Goal: Information Seeking & Learning: Find specific fact

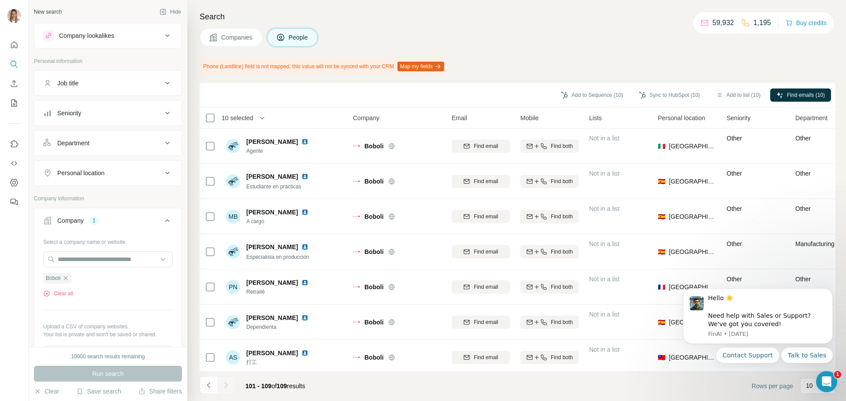
scroll to position [78, 0]
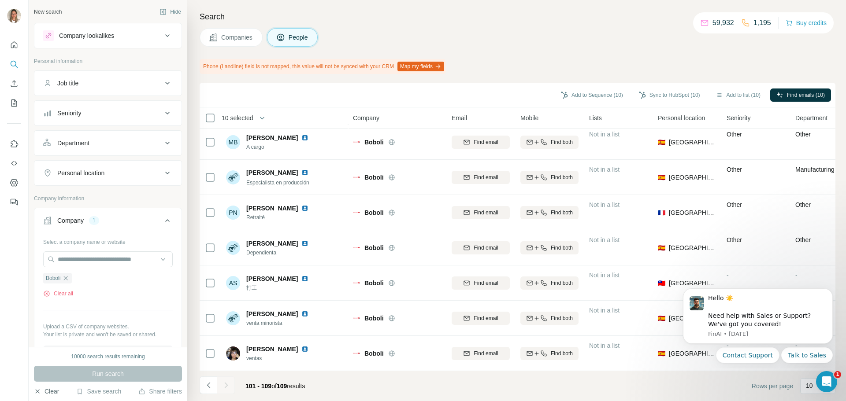
click at [54, 390] on button "Clear" at bounding box center [46, 391] width 25 height 9
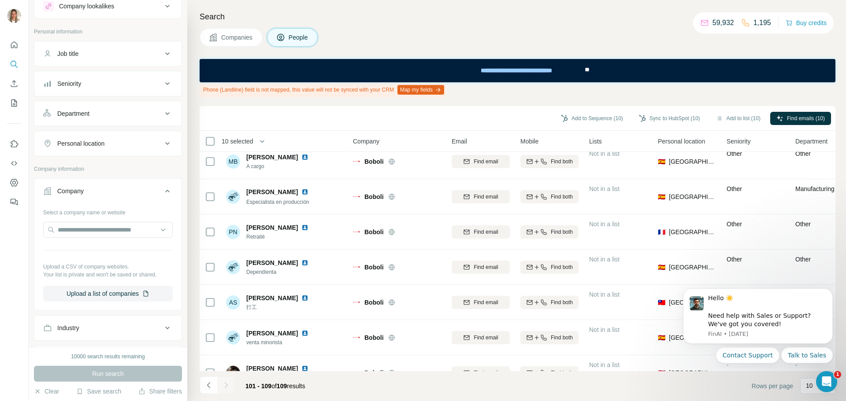
scroll to position [44, 0]
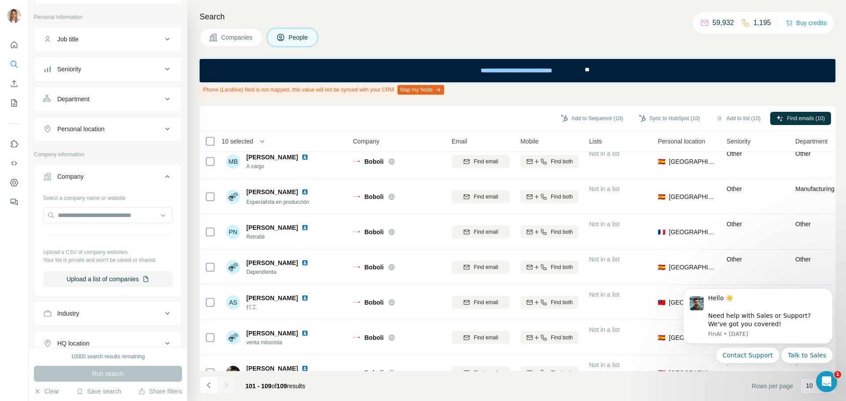
click at [107, 171] on button "Company" at bounding box center [107, 178] width 147 height 25
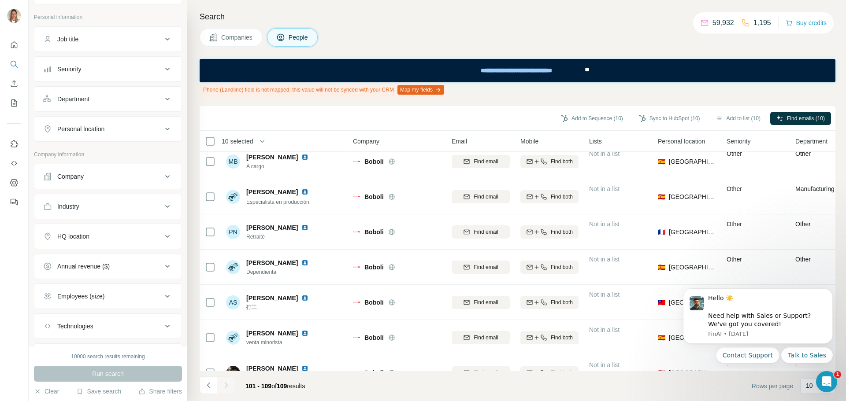
click at [96, 209] on div "Industry" at bounding box center [102, 206] width 119 height 9
click at [93, 226] on input at bounding box center [103, 229] width 109 height 10
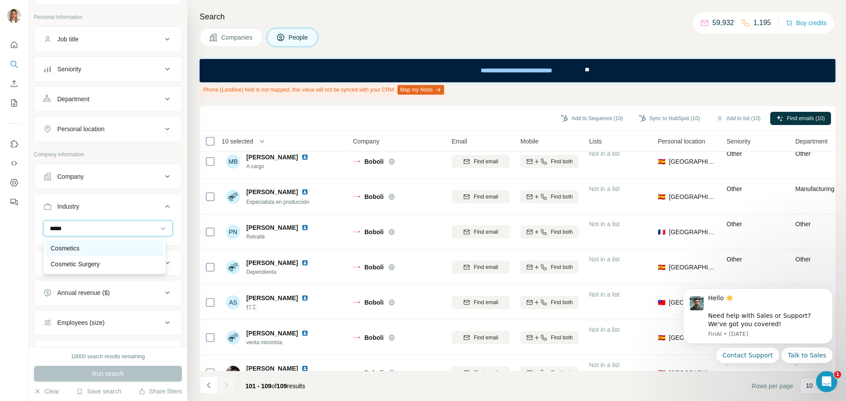
type input "*****"
click at [84, 248] on div "Cosmetics" at bounding box center [105, 248] width 108 height 9
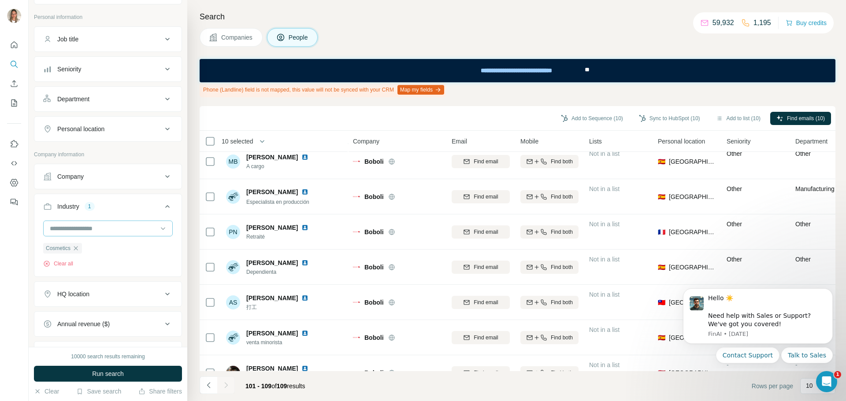
click at [82, 225] on input at bounding box center [103, 229] width 109 height 10
type input "*"
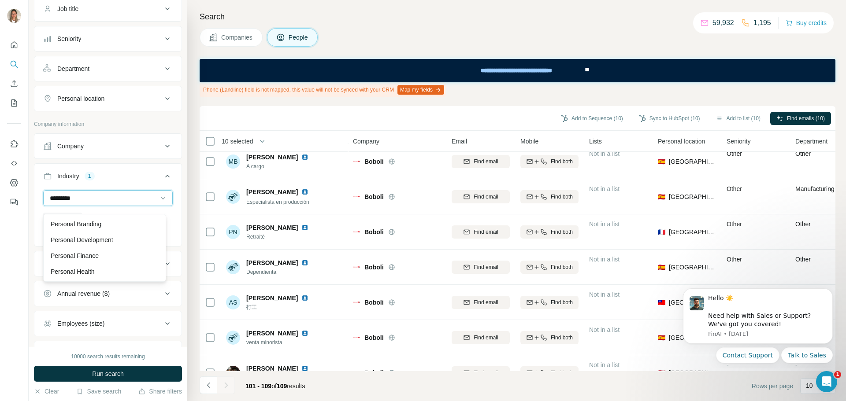
scroll to position [88, 0]
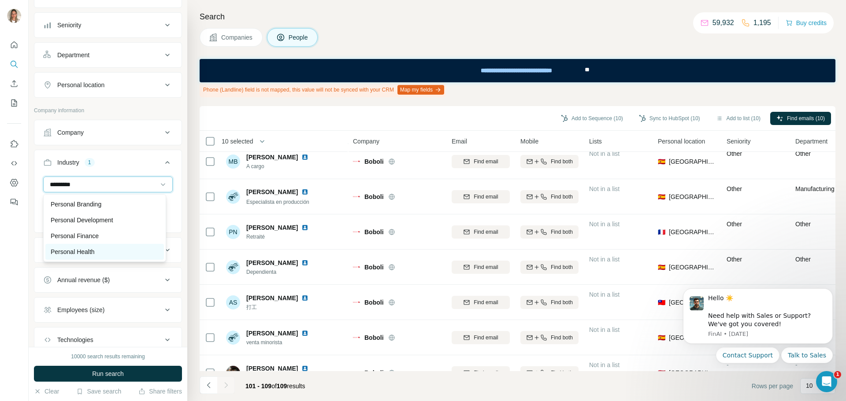
type input "********"
click at [81, 252] on p "Personal Health" at bounding box center [73, 252] width 44 height 9
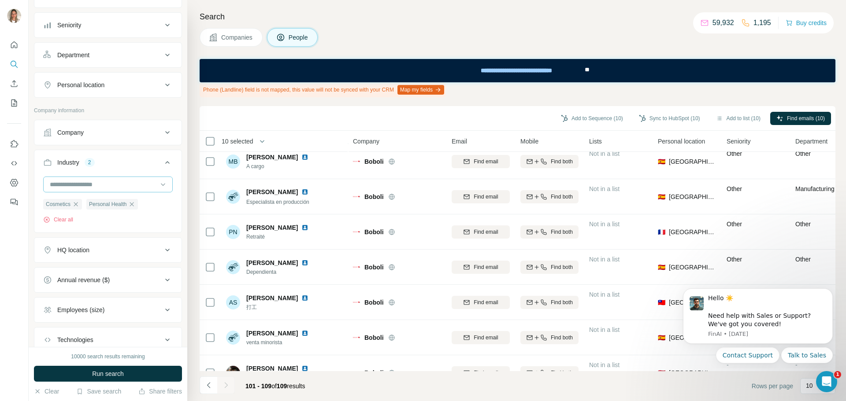
click at [107, 186] on input at bounding box center [103, 185] width 109 height 10
type input "*"
click at [107, 182] on input at bounding box center [103, 185] width 109 height 10
click at [111, 248] on div "HQ location" at bounding box center [102, 250] width 119 height 9
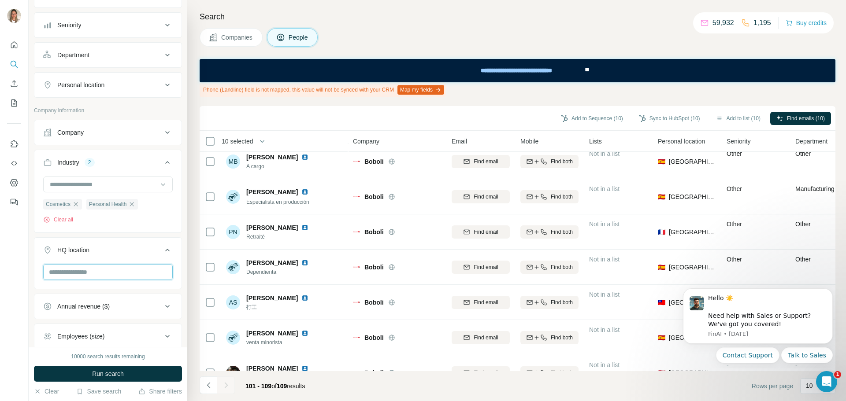
click at [96, 270] on input "text" at bounding box center [108, 272] width 130 height 16
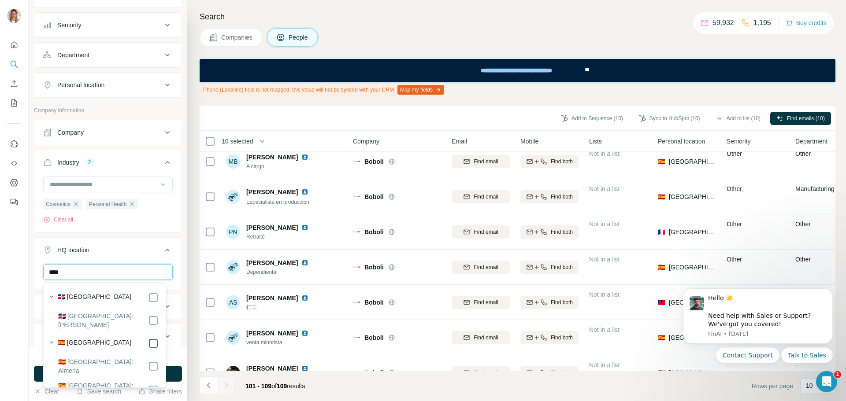
type input "****"
click at [163, 252] on icon at bounding box center [167, 250] width 11 height 11
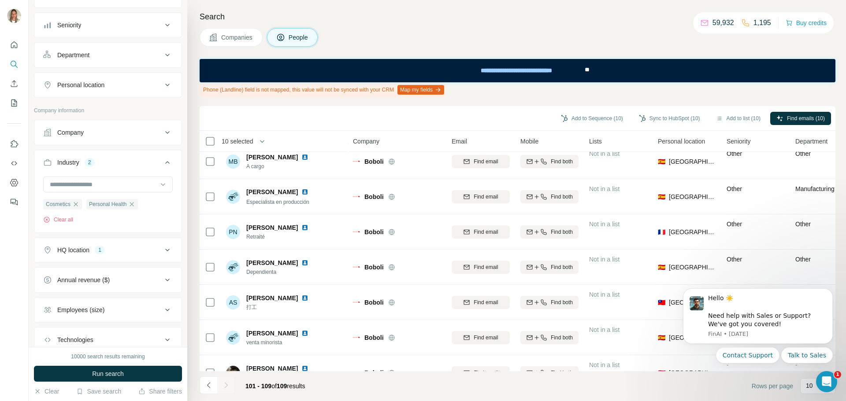
click at [163, 252] on icon at bounding box center [167, 250] width 11 height 11
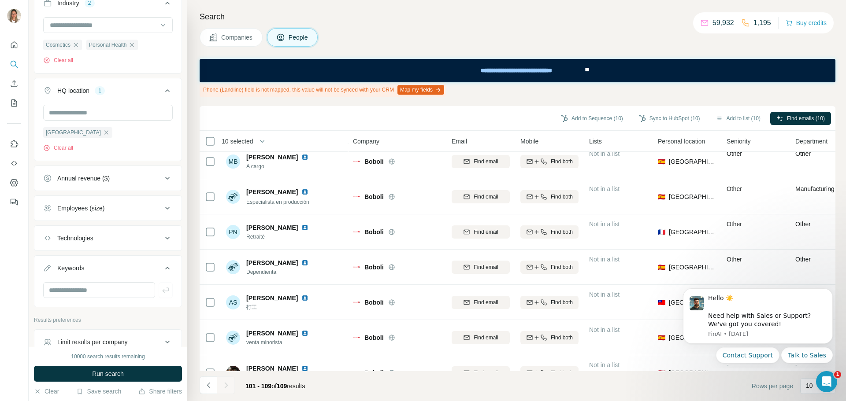
scroll to position [264, 0]
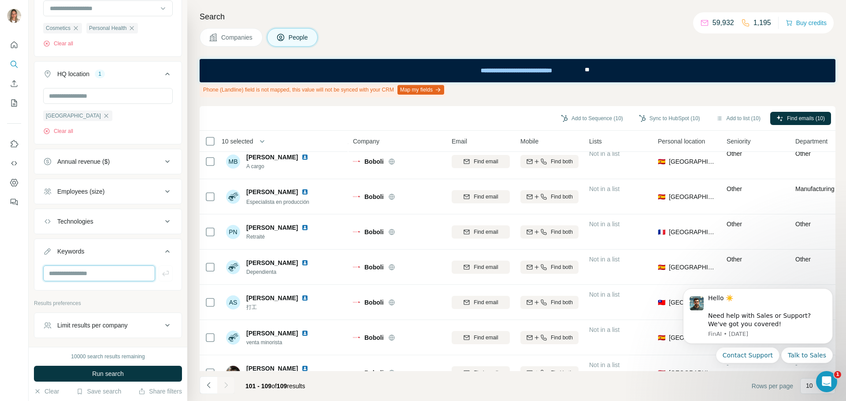
click at [114, 275] on input "text" at bounding box center [99, 274] width 112 height 16
type input "******"
type input "*********"
type input "*******"
type input "**********"
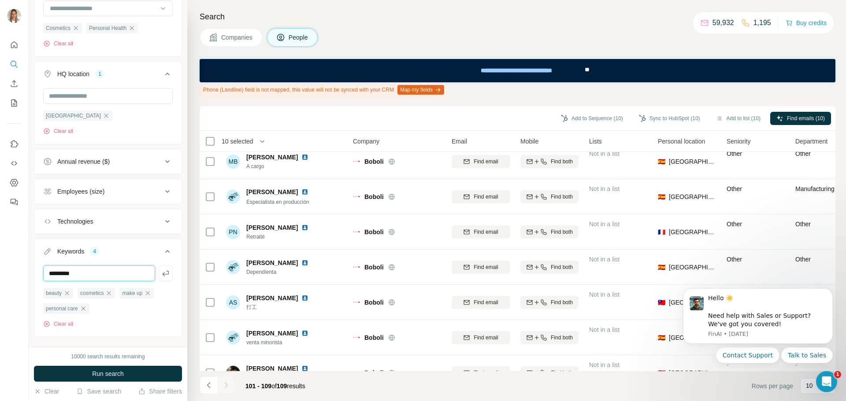
type input "*********"
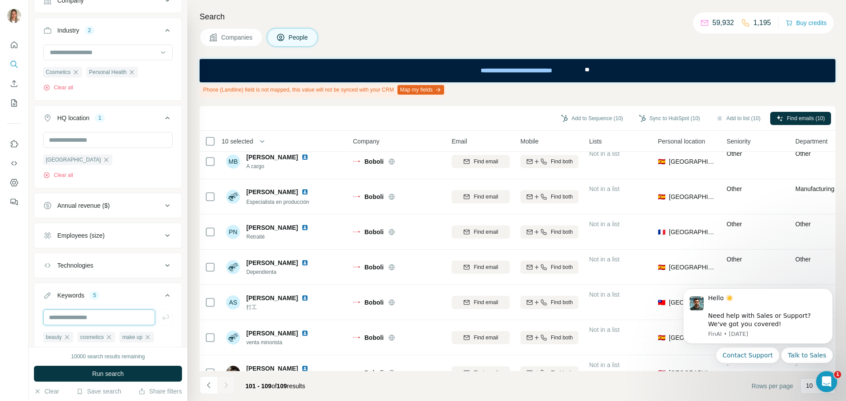
scroll to position [132, 0]
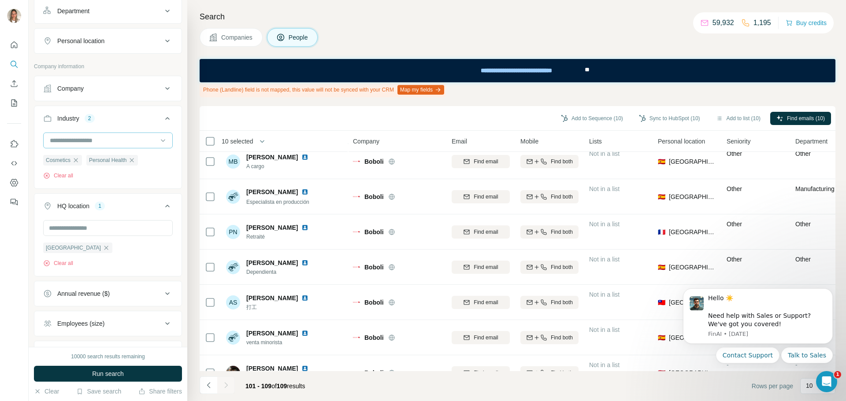
click at [98, 137] on input at bounding box center [103, 141] width 109 height 10
type input "*****"
click at [76, 174] on p "Pharmaceutical" at bounding box center [72, 176] width 43 height 9
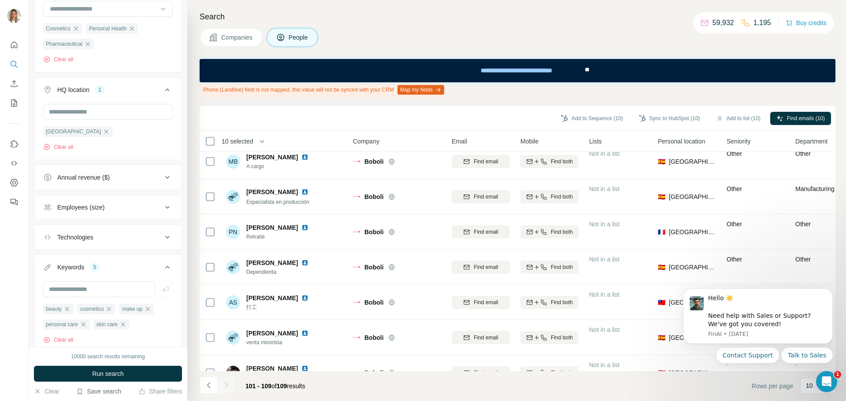
scroll to position [264, 0]
click at [111, 372] on span "Run search" at bounding box center [108, 374] width 32 height 9
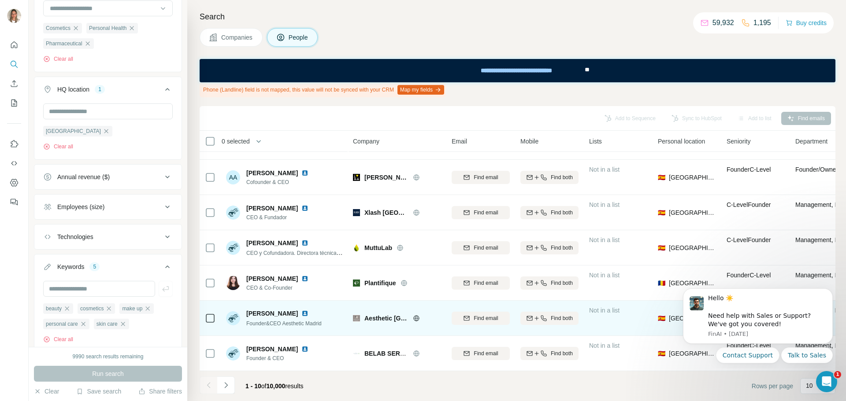
scroll to position [0, 0]
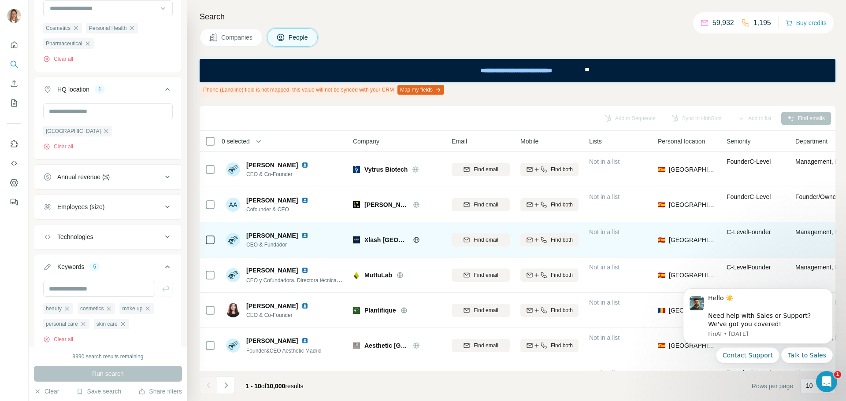
click at [413, 241] on icon at bounding box center [416, 240] width 7 height 7
drag, startPoint x: 363, startPoint y: 240, endPoint x: 417, endPoint y: 241, distance: 53.8
click at [415, 242] on div "Xlash [GEOGRAPHIC_DATA]" at bounding box center [397, 240] width 88 height 9
copy div "Xlash [GEOGRAPHIC_DATA]"
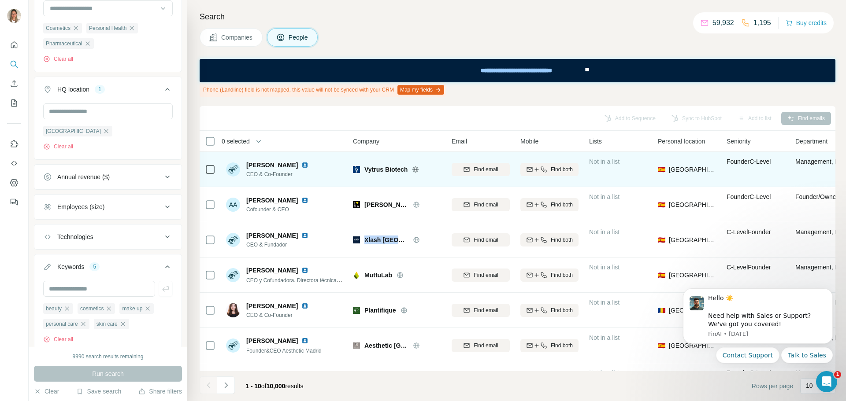
click at [419, 170] on icon at bounding box center [415, 169] width 7 height 7
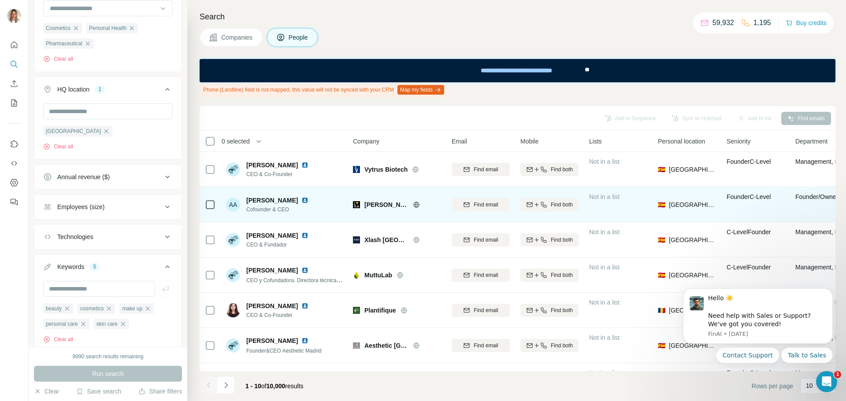
click at [415, 206] on icon at bounding box center [416, 205] width 2 height 6
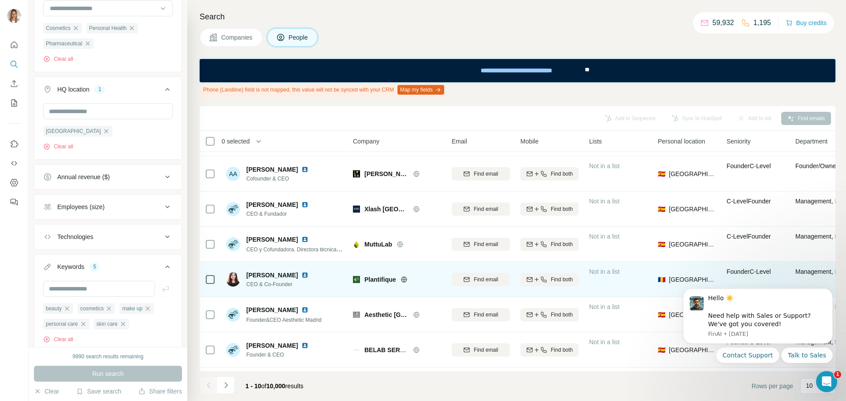
scroll to position [44, 0]
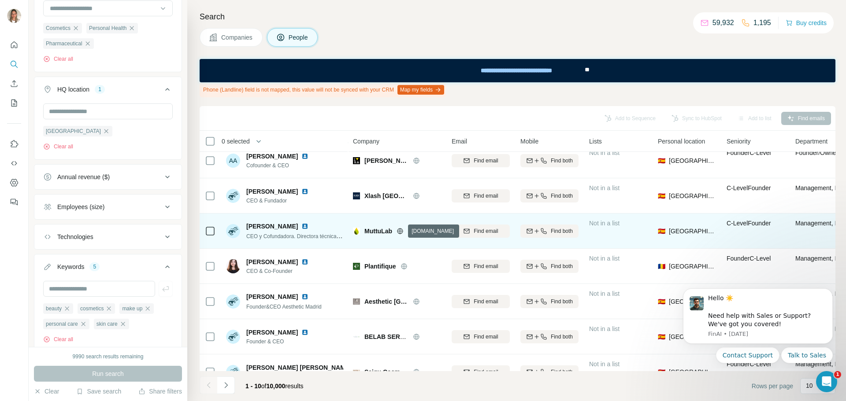
click at [401, 231] on icon at bounding box center [400, 231] width 6 height 0
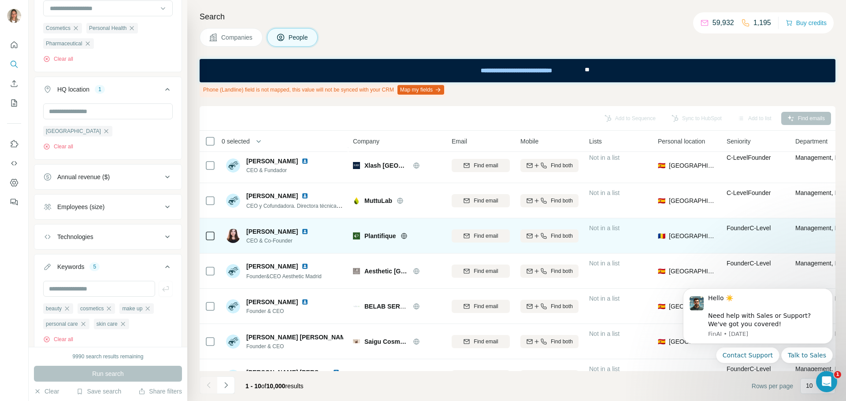
scroll to position [88, 0]
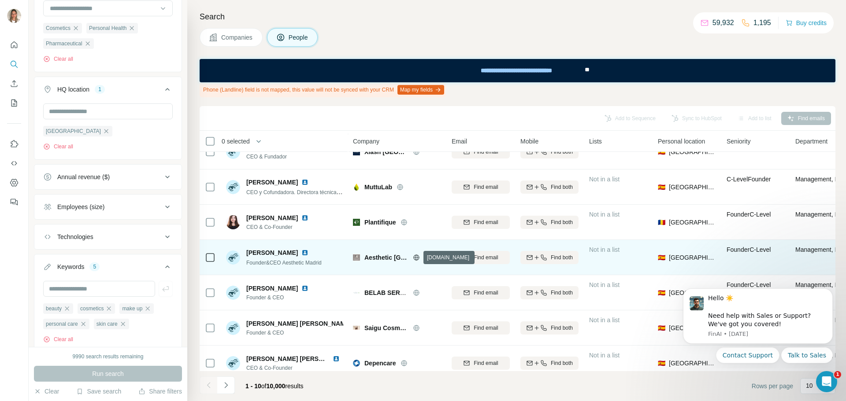
click at [415, 257] on icon at bounding box center [416, 257] width 7 height 7
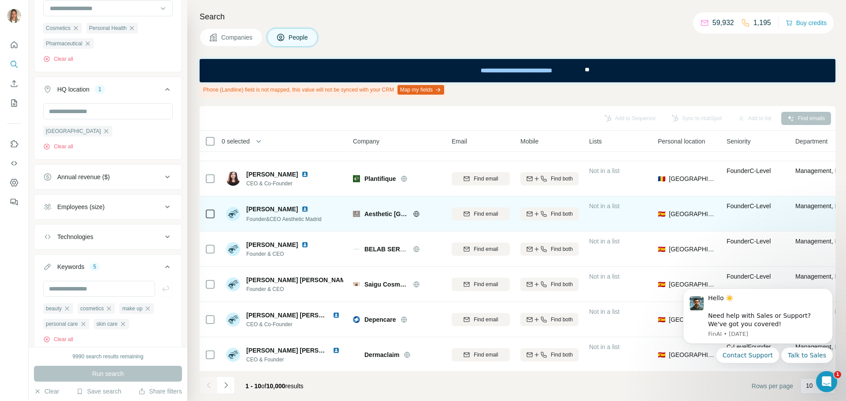
scroll to position [132, 0]
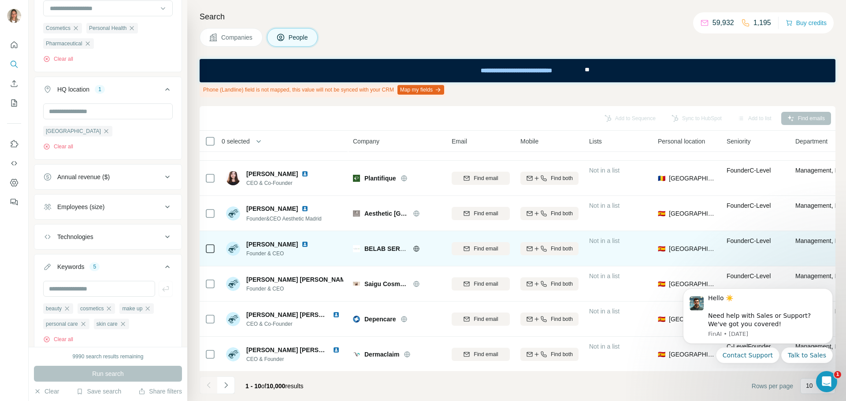
click at [416, 248] on icon at bounding box center [416, 248] width 6 height 0
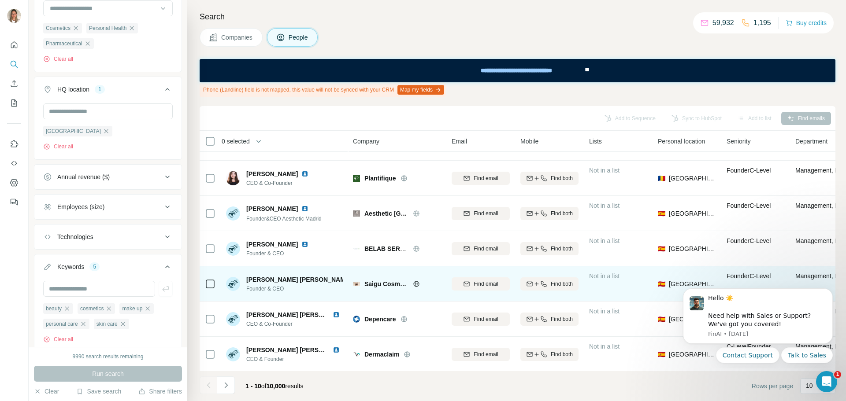
scroll to position [137, 0]
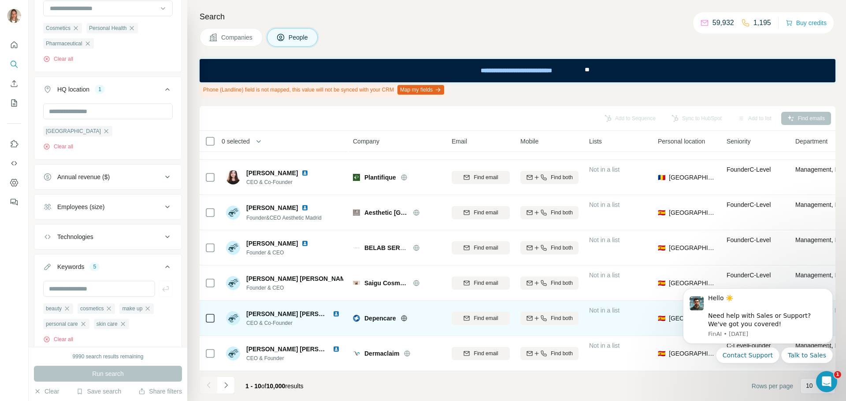
click at [405, 315] on icon at bounding box center [404, 318] width 2 height 6
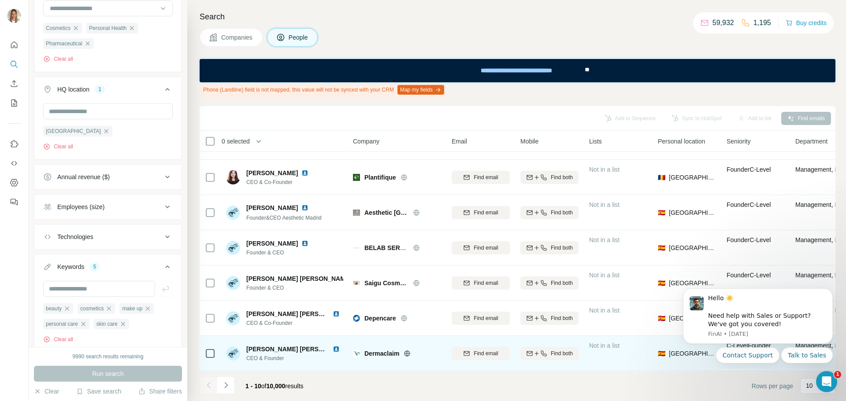
click at [376, 349] on span "Dermaclaim" at bounding box center [381, 353] width 35 height 9
click at [408, 350] on icon at bounding box center [407, 353] width 7 height 7
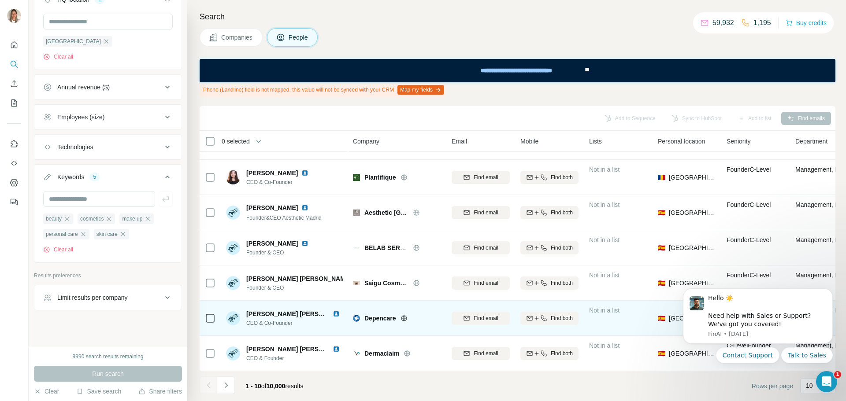
scroll to position [360, 0]
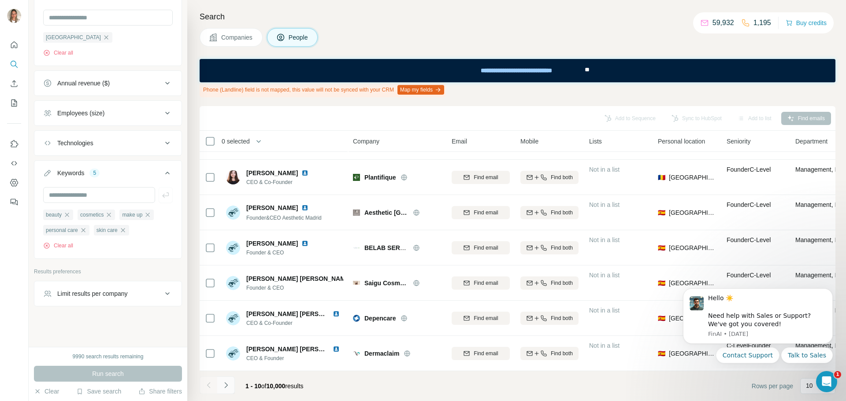
click at [229, 386] on icon "Navigate to next page" at bounding box center [226, 385] width 9 height 9
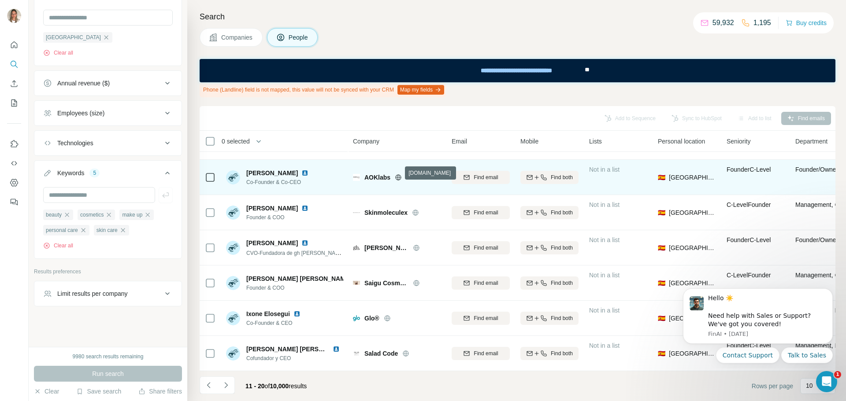
click at [399, 174] on icon at bounding box center [398, 177] width 2 height 6
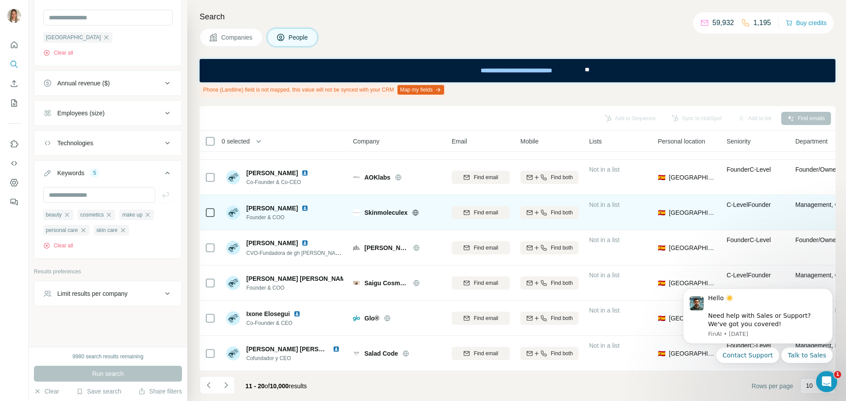
click at [415, 209] on icon at bounding box center [415, 212] width 7 height 7
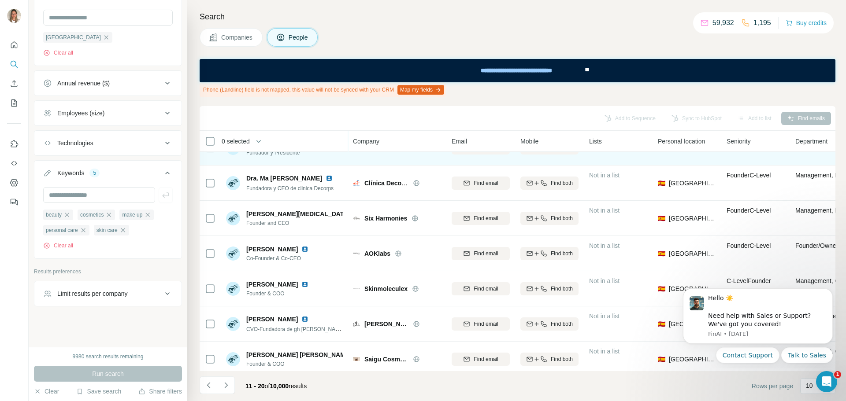
scroll to position [0, 0]
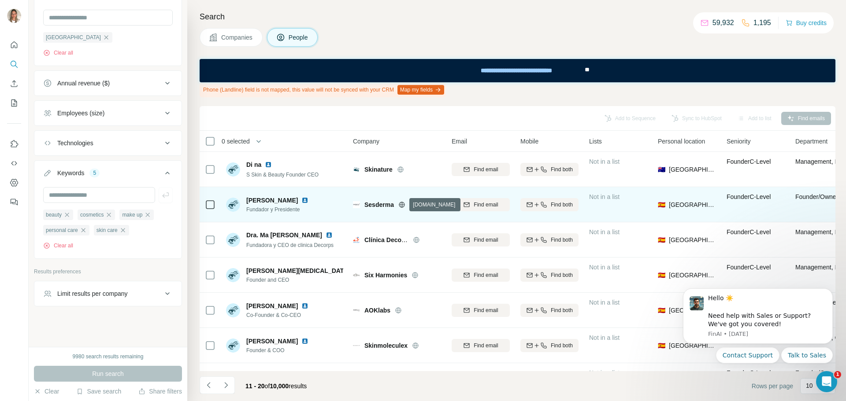
click at [401, 206] on icon at bounding box center [401, 204] width 7 height 7
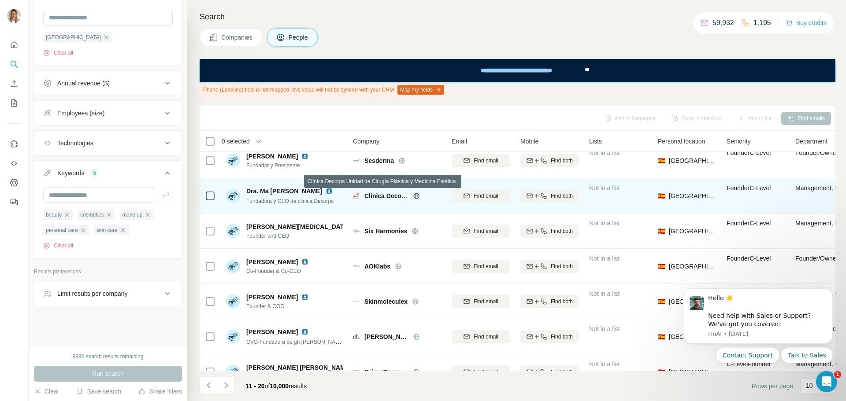
scroll to position [88, 0]
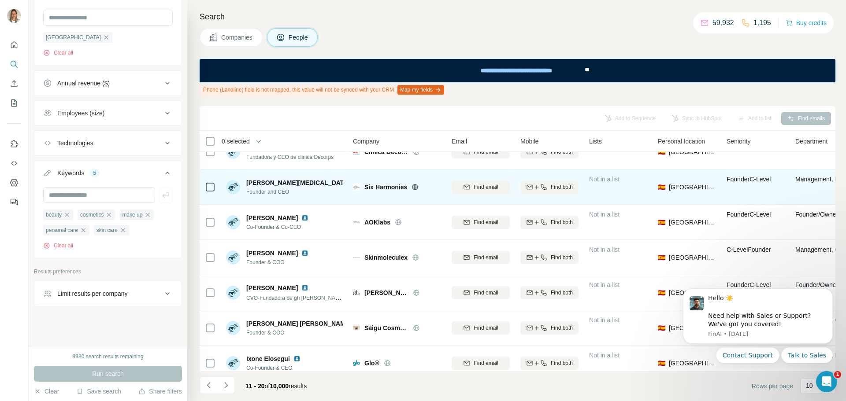
click at [415, 187] on icon at bounding box center [415, 187] width 6 height 0
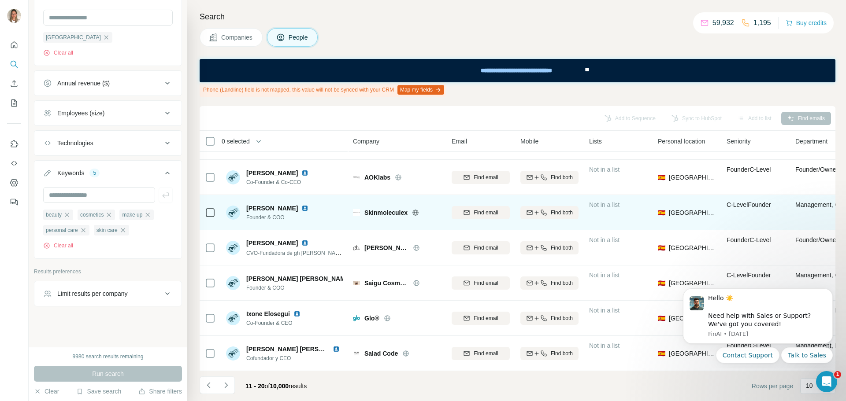
scroll to position [137, 0]
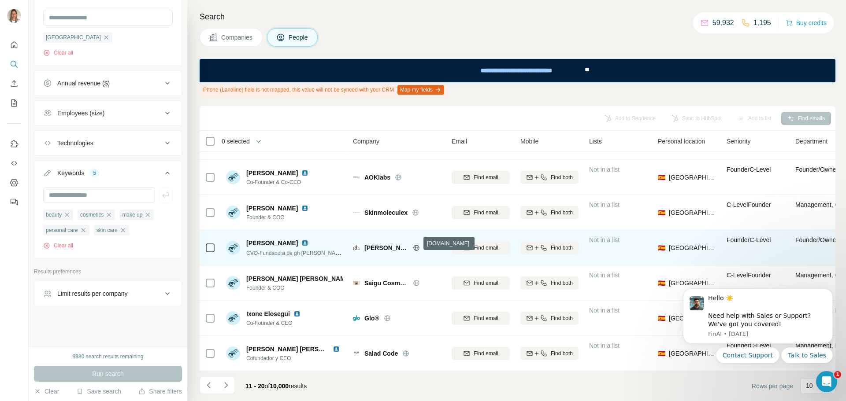
click at [413, 245] on icon at bounding box center [416, 248] width 7 height 7
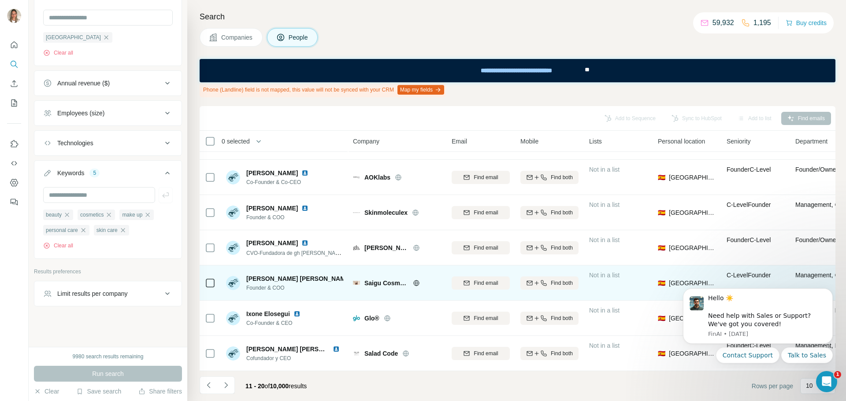
click at [414, 283] on icon at bounding box center [416, 283] width 6 height 0
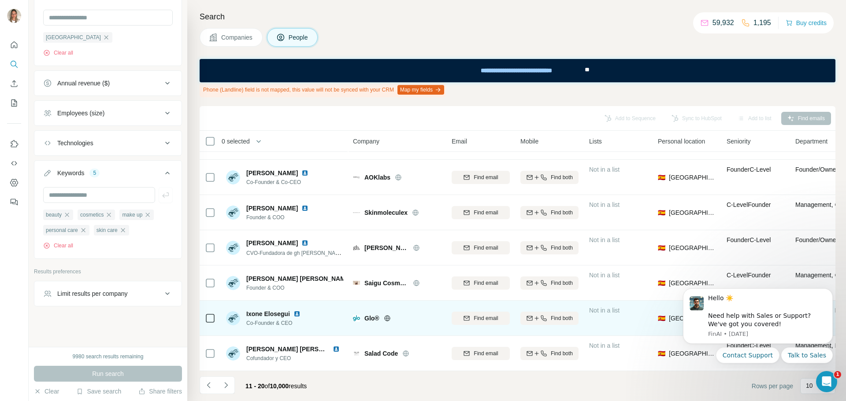
click at [388, 315] on icon at bounding box center [387, 318] width 6 height 6
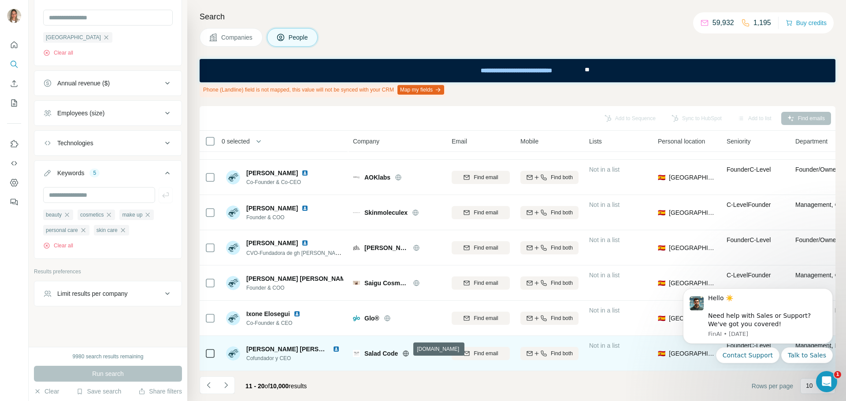
click at [404, 353] on icon at bounding box center [406, 353] width 6 height 0
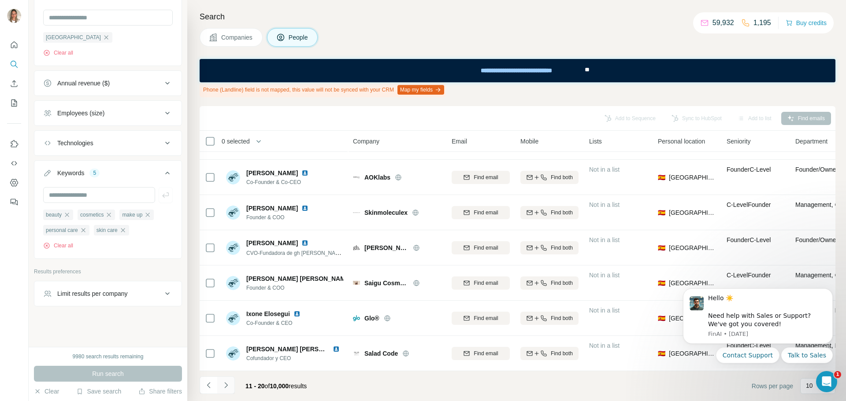
click at [228, 388] on icon "Navigate to next page" at bounding box center [226, 385] width 9 height 9
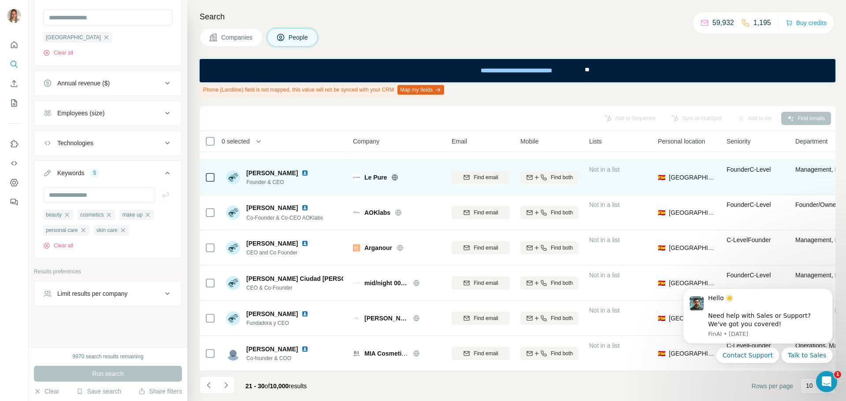
click at [396, 174] on icon at bounding box center [394, 177] width 7 height 7
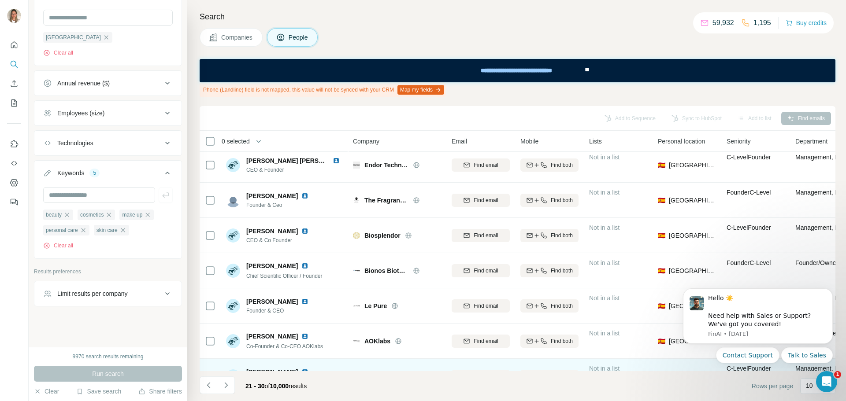
scroll to position [0, 0]
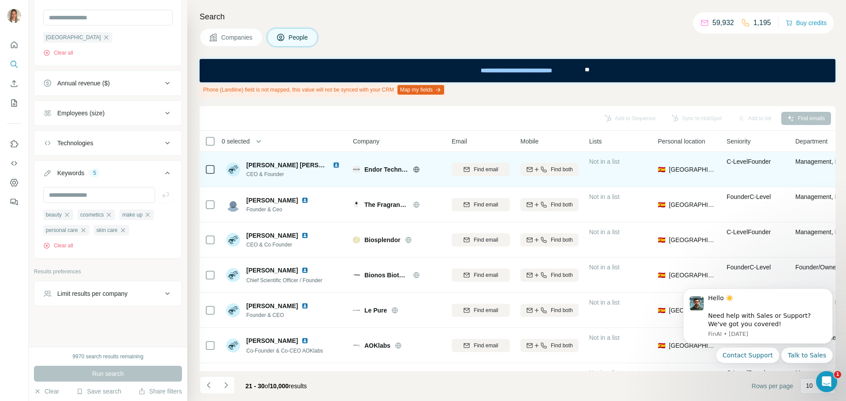
click at [417, 168] on icon at bounding box center [416, 169] width 7 height 7
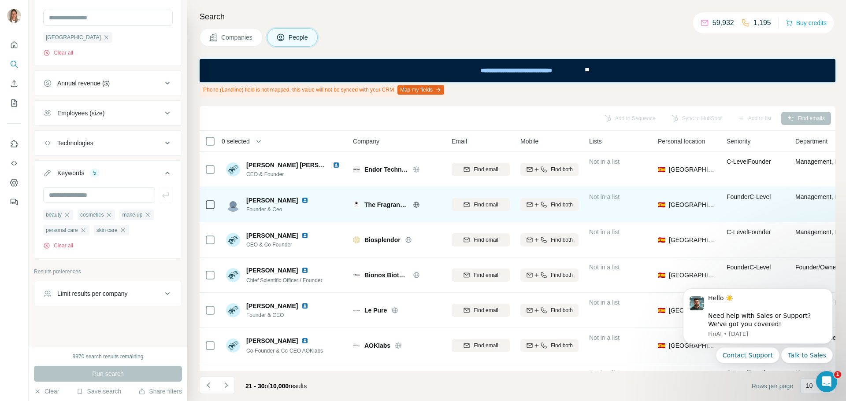
click at [414, 204] on icon at bounding box center [416, 205] width 6 height 6
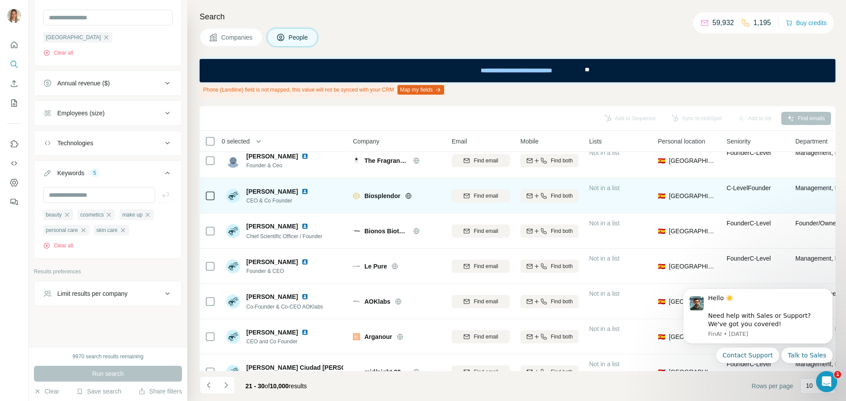
click at [408, 196] on icon at bounding box center [408, 196] width 6 height 0
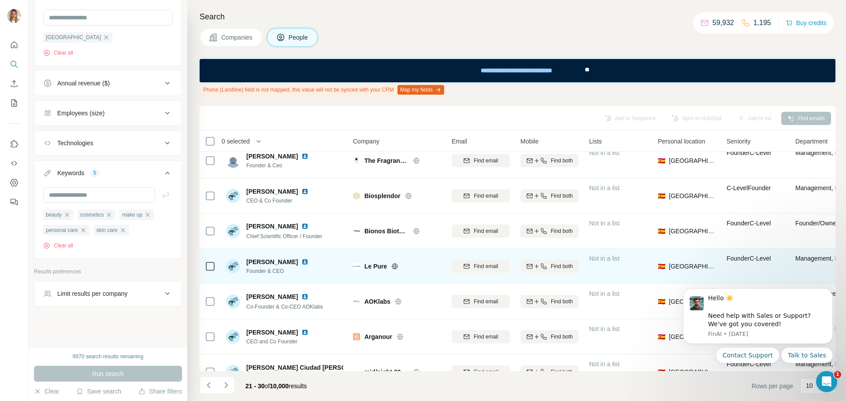
scroll to position [88, 0]
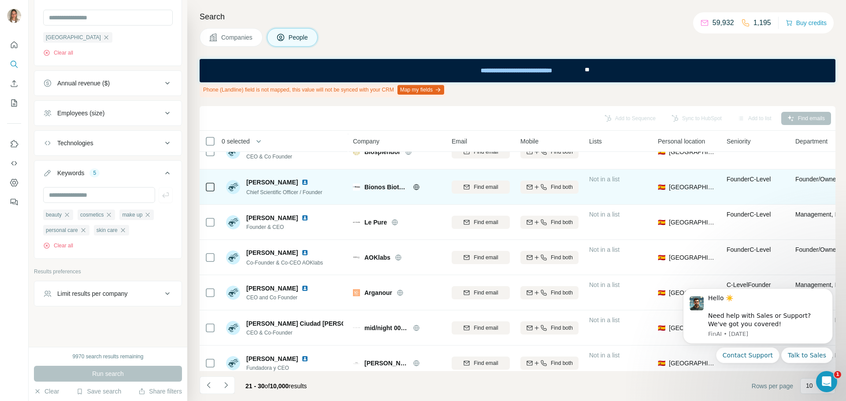
click at [416, 187] on icon at bounding box center [416, 187] width 6 height 0
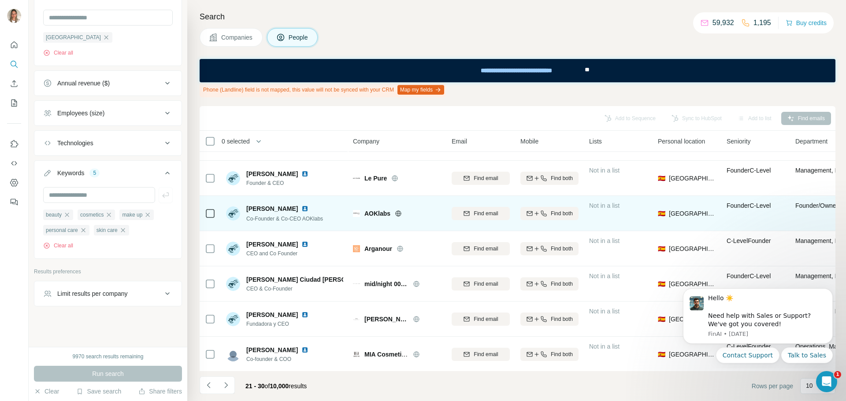
scroll to position [137, 0]
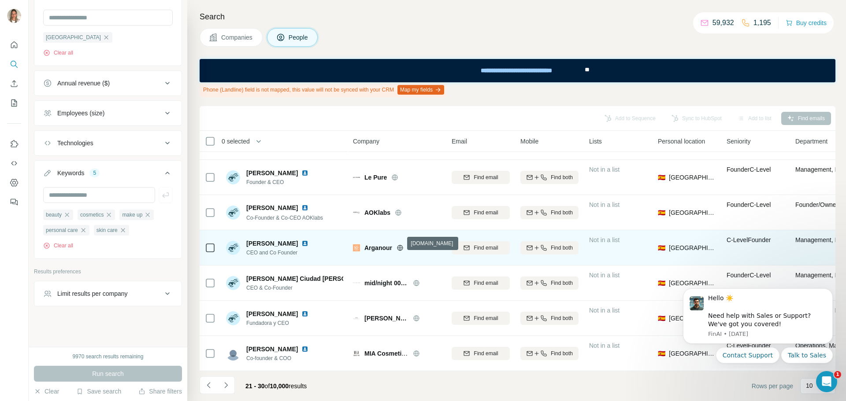
click at [400, 245] on icon at bounding box center [400, 248] width 7 height 7
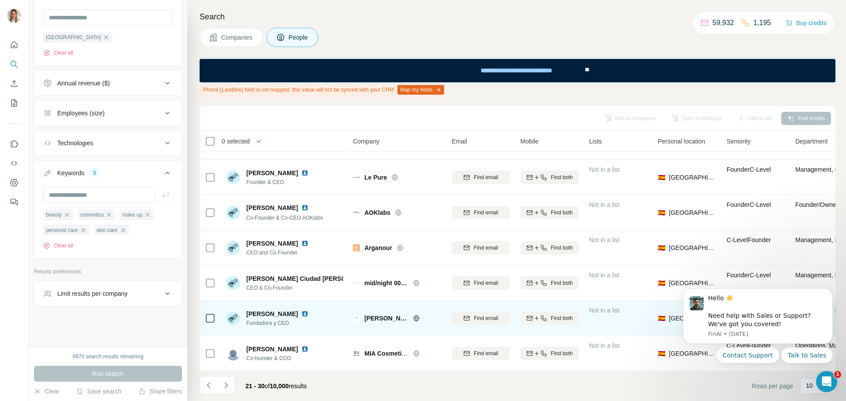
click at [415, 315] on icon at bounding box center [416, 318] width 2 height 6
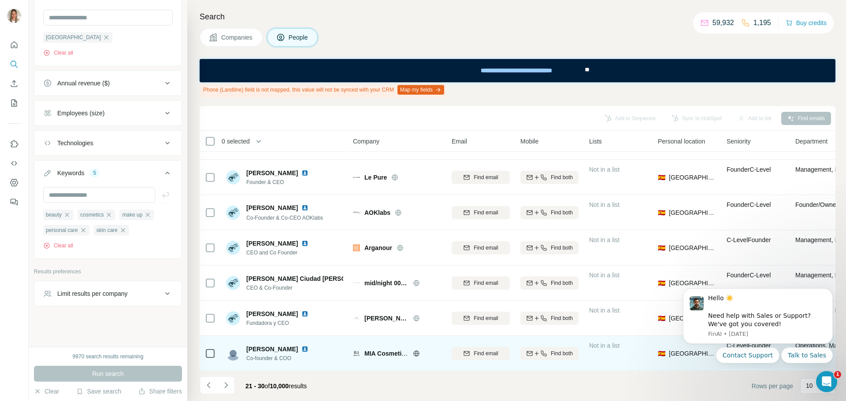
click at [417, 350] on icon at bounding box center [416, 353] width 7 height 7
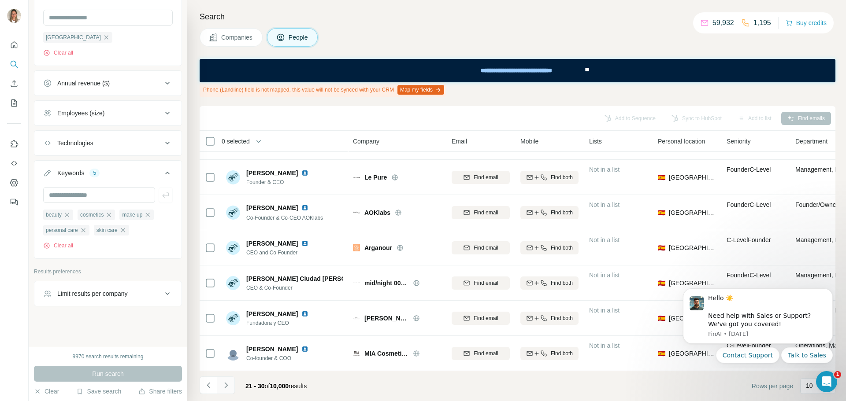
click at [226, 386] on icon "Navigate to next page" at bounding box center [226, 385] width 9 height 9
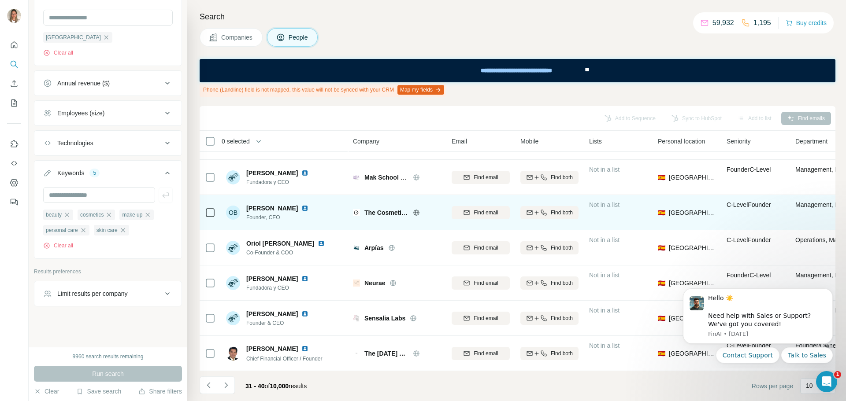
click at [416, 209] on icon at bounding box center [416, 212] width 7 height 7
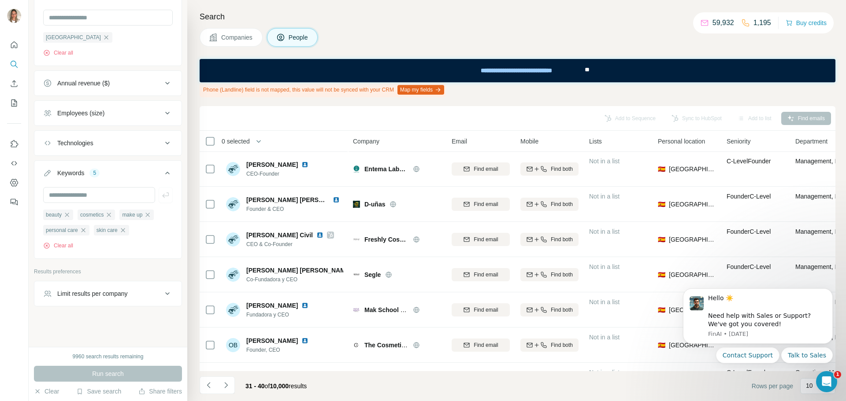
scroll to position [0, 0]
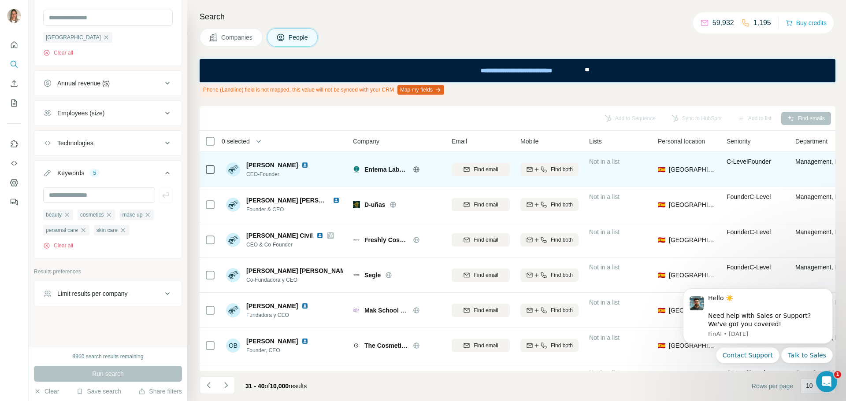
click at [415, 169] on icon at bounding box center [416, 169] width 7 height 7
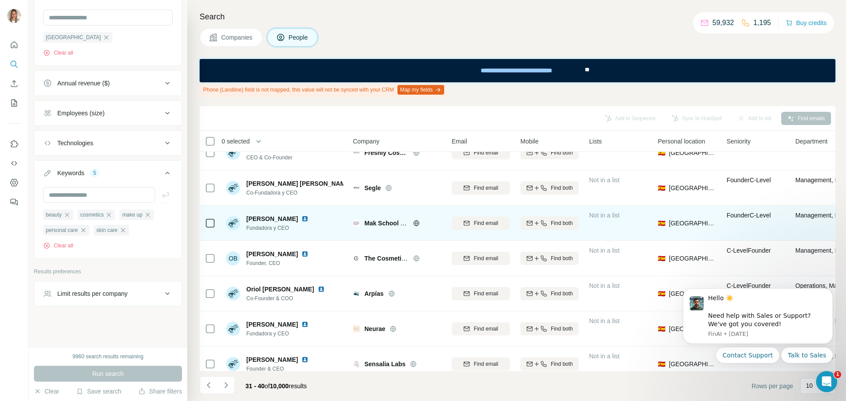
scroll to position [88, 0]
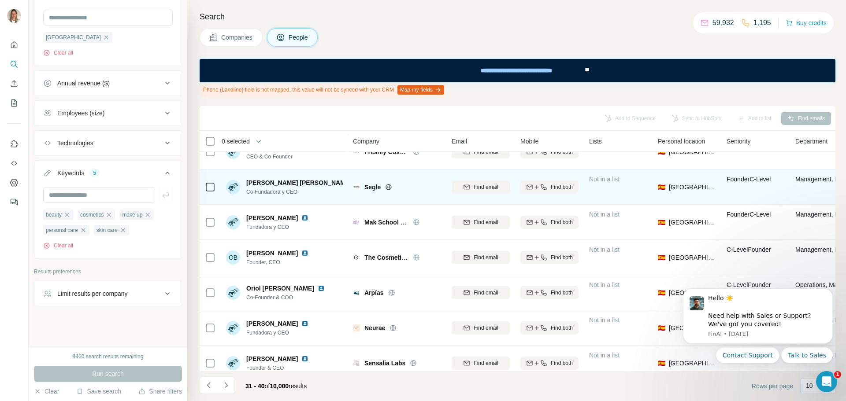
click at [387, 188] on icon at bounding box center [388, 187] width 7 height 7
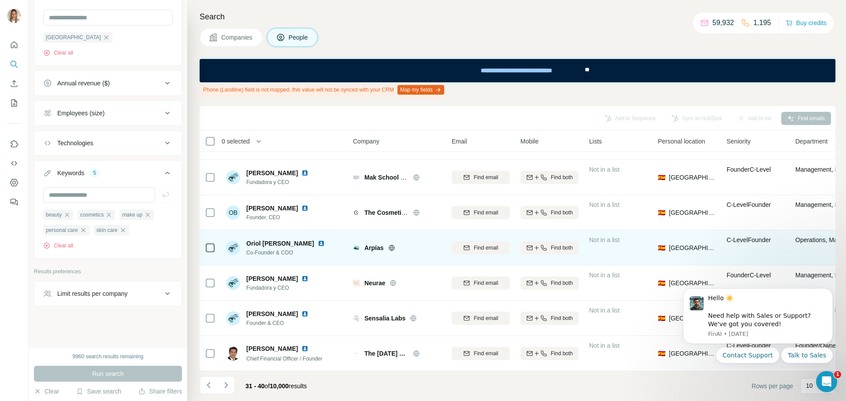
scroll to position [137, 0]
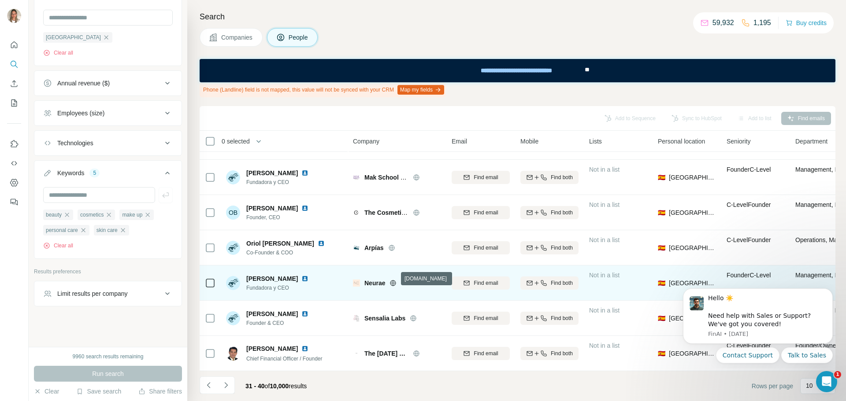
click at [393, 280] on icon at bounding box center [392, 283] width 7 height 7
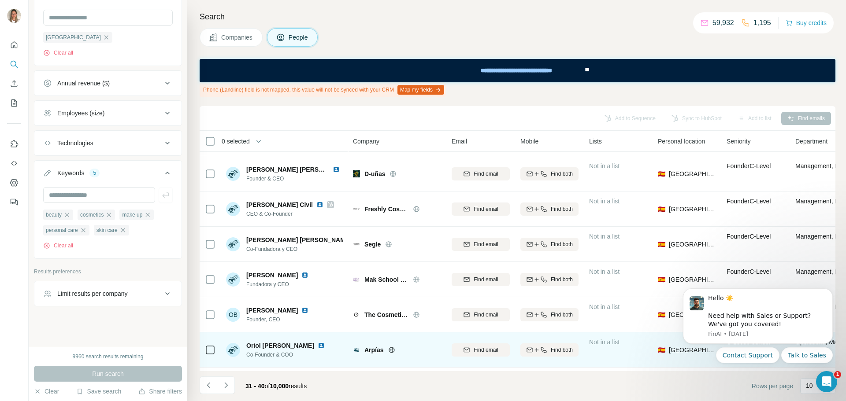
scroll to position [0, 0]
